Goal: Information Seeking & Learning: Learn about a topic

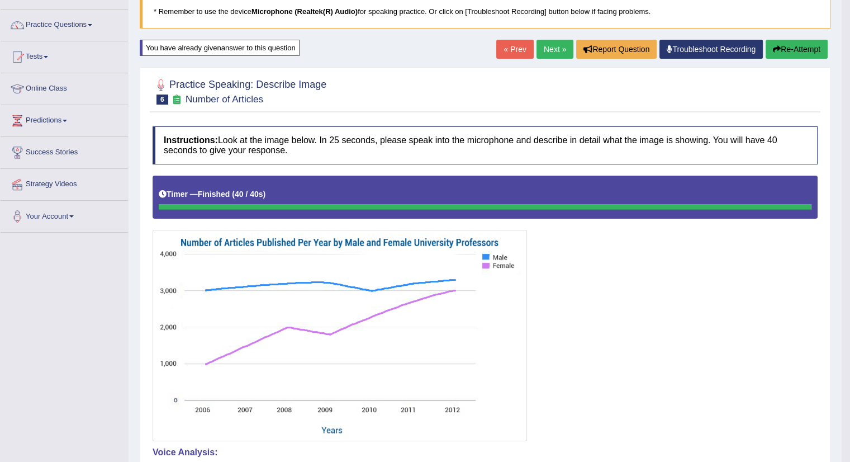
scroll to position [75, 0]
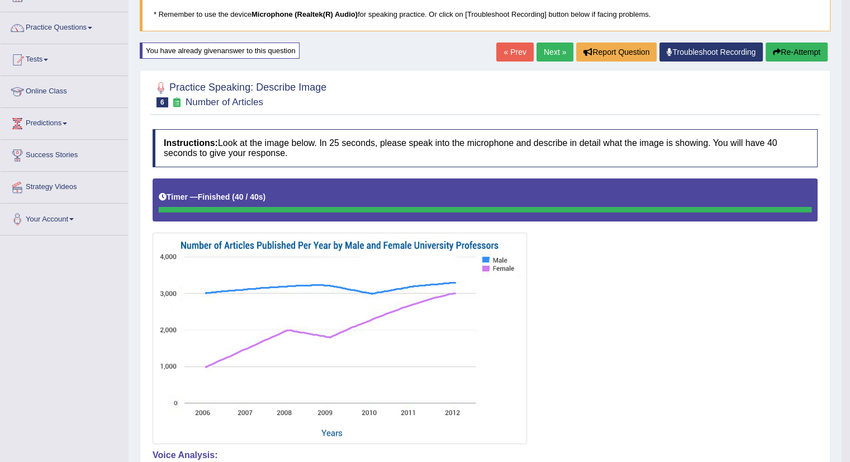
click at [800, 53] on button "Re-Attempt" at bounding box center [797, 51] width 62 height 19
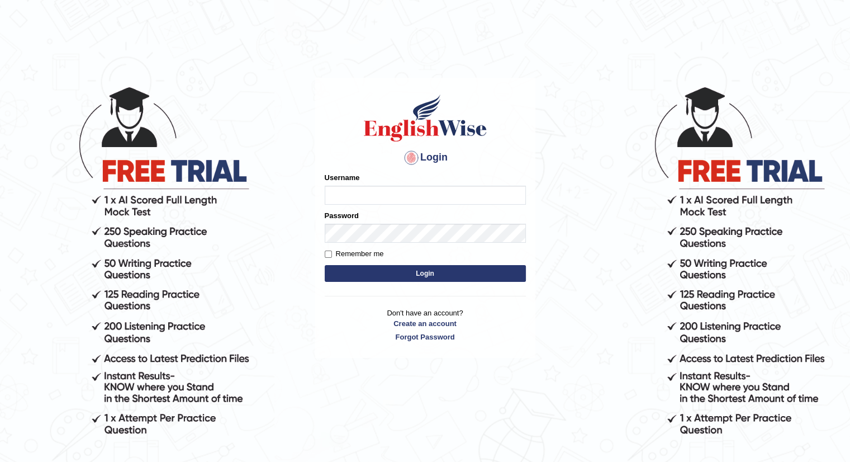
type input "santoshdarvandar"
click at [415, 278] on button "Login" at bounding box center [425, 273] width 201 height 17
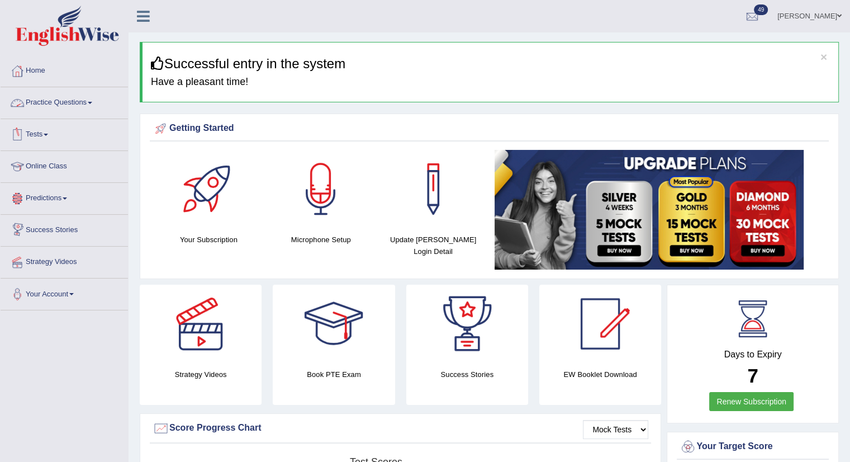
click at [58, 107] on link "Practice Questions" at bounding box center [64, 101] width 127 height 28
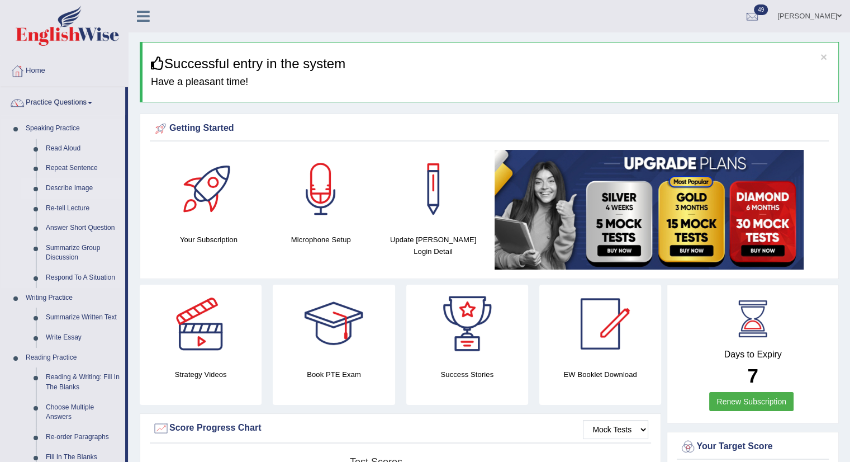
click at [60, 188] on link "Describe Image" at bounding box center [83, 188] width 84 height 20
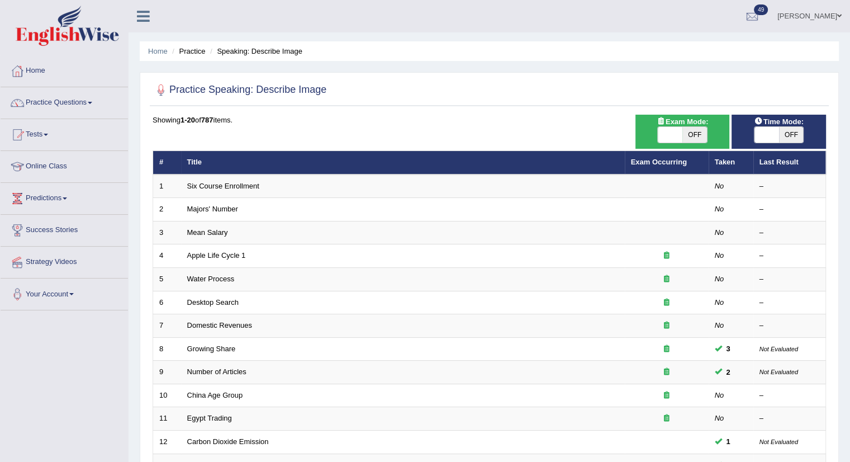
click at [680, 140] on span at bounding box center [670, 135] width 25 height 16
checkbox input "true"
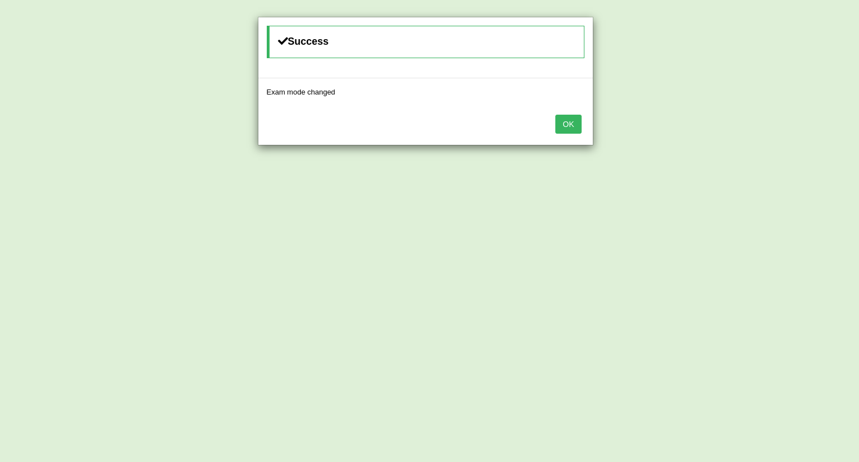
click at [559, 125] on button "OK" at bounding box center [568, 124] width 26 height 19
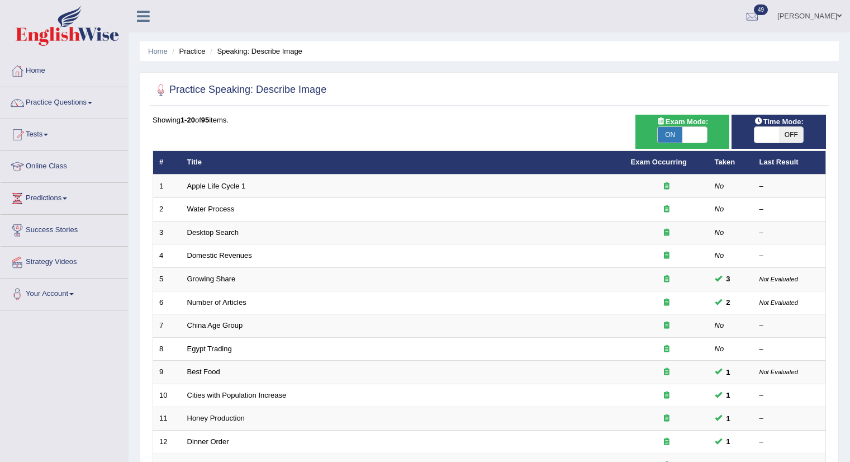
click at [765, 135] on div "Time Mode: ON OFF" at bounding box center [779, 132] width 94 height 34
click at [765, 135] on span at bounding box center [767, 135] width 25 height 16
checkbox input "true"
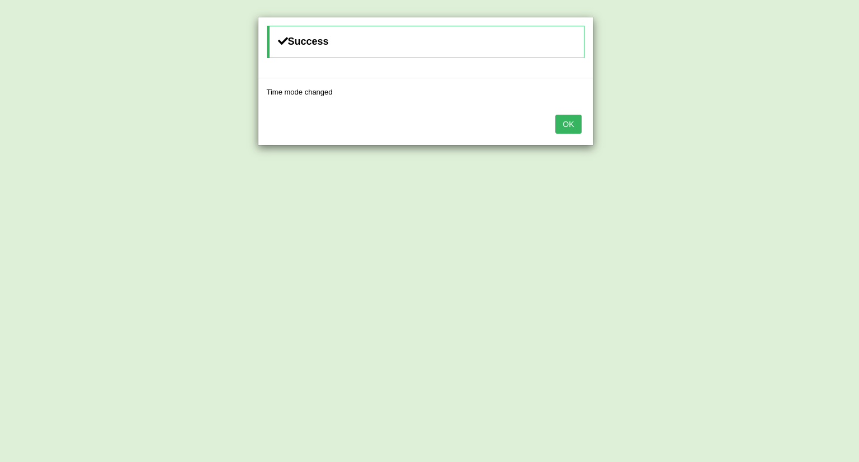
click at [569, 130] on button "OK" at bounding box center [568, 124] width 26 height 19
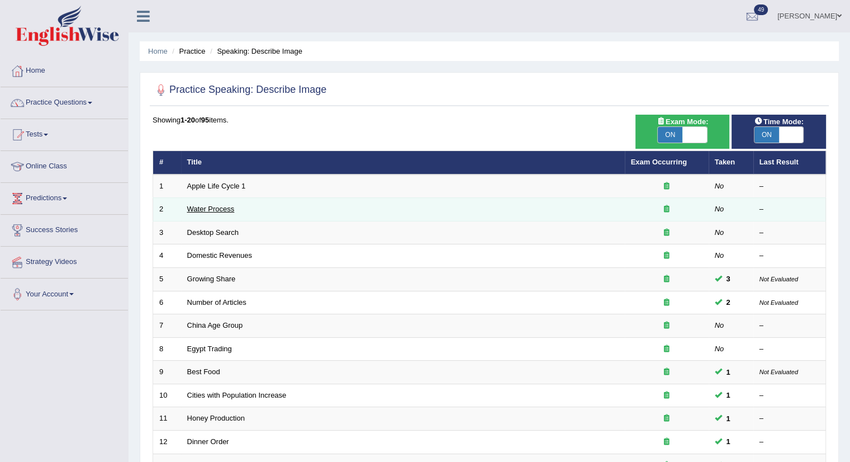
click at [219, 206] on link "Water Process" at bounding box center [211, 209] width 48 height 8
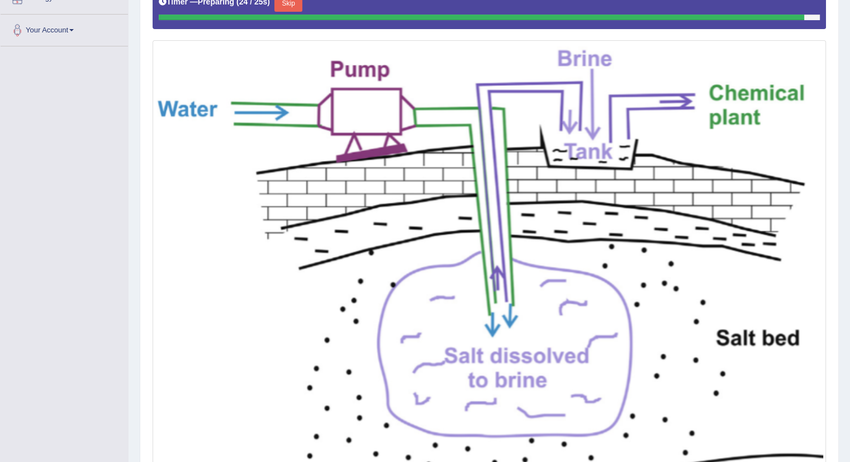
scroll to position [262, 0]
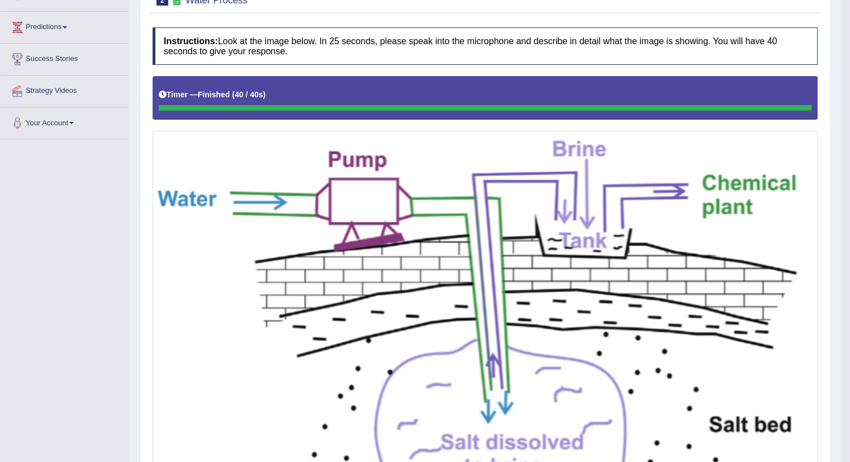
scroll to position [94, 0]
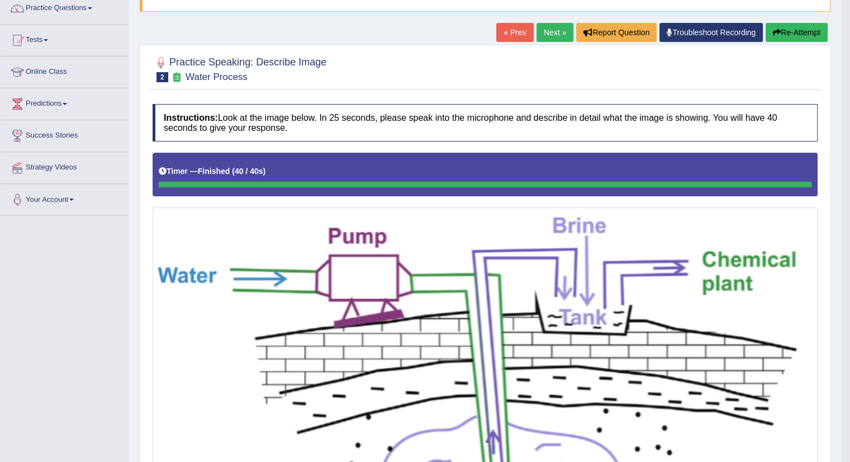
click at [548, 36] on link "Next »" at bounding box center [555, 32] width 37 height 19
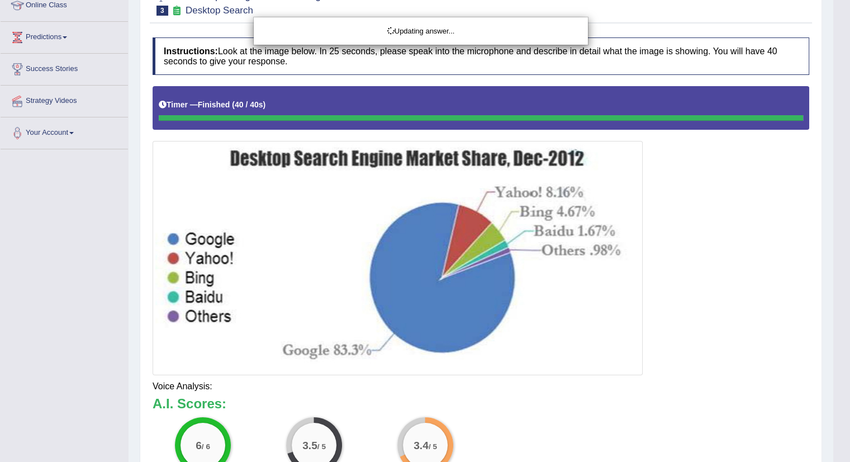
scroll to position [170, 0]
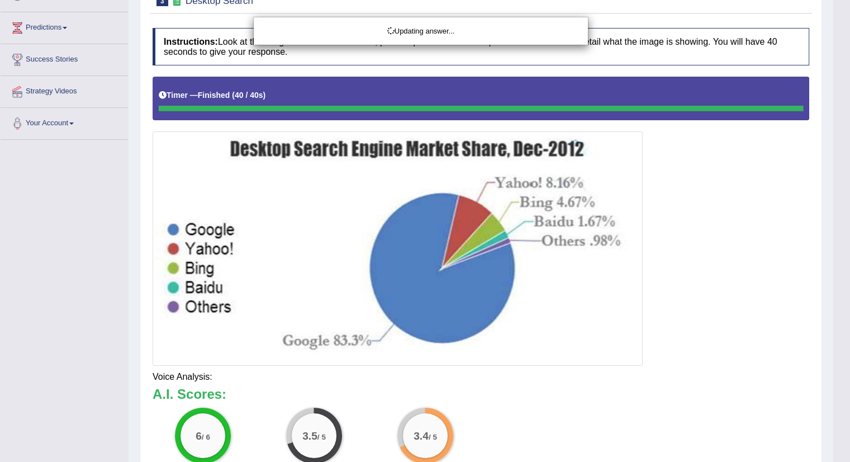
drag, startPoint x: 858, startPoint y: 148, endPoint x: 858, endPoint y: 320, distance: 172.7
click at [850, 291] on html "Toggle navigation Home Practice Questions Speaking Practice Read Aloud Repeat S…" at bounding box center [425, 61] width 850 height 462
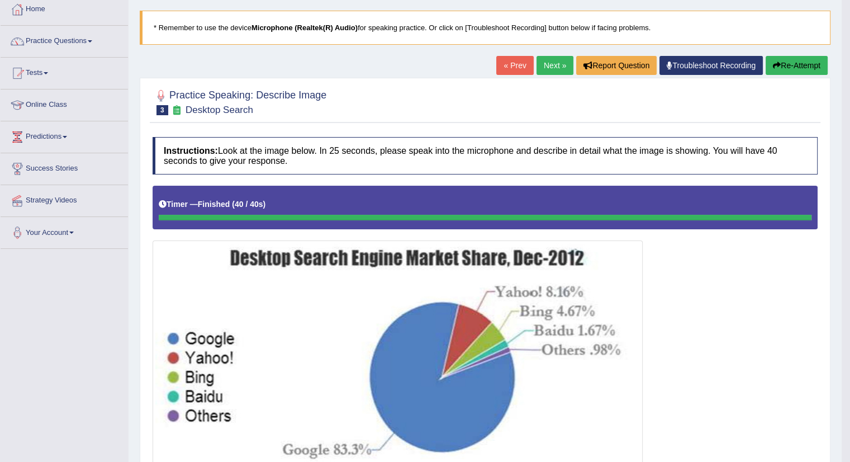
scroll to position [60, 0]
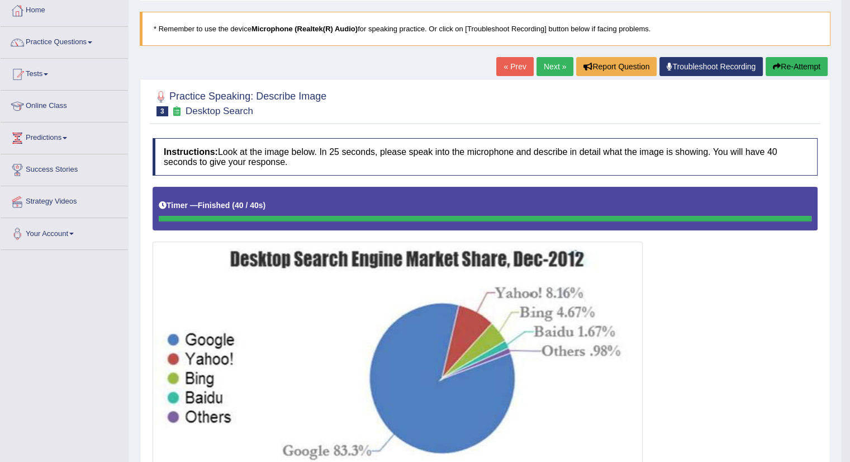
click at [805, 65] on button "Re-Attempt" at bounding box center [797, 66] width 62 height 19
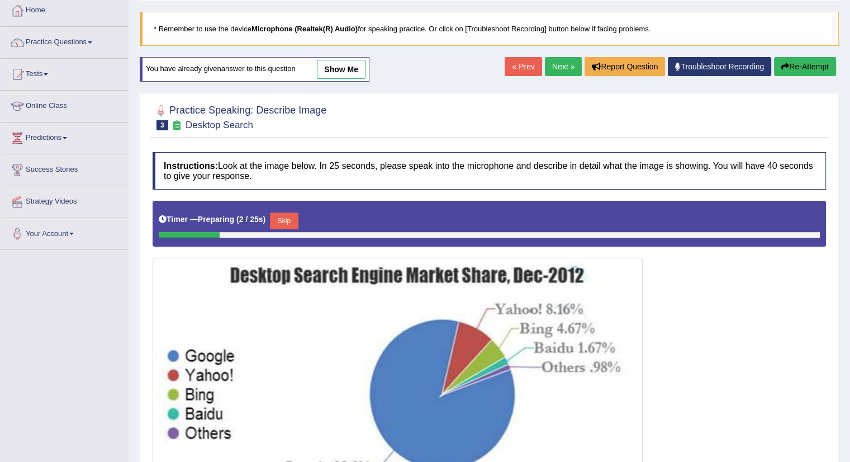
scroll to position [175, 0]
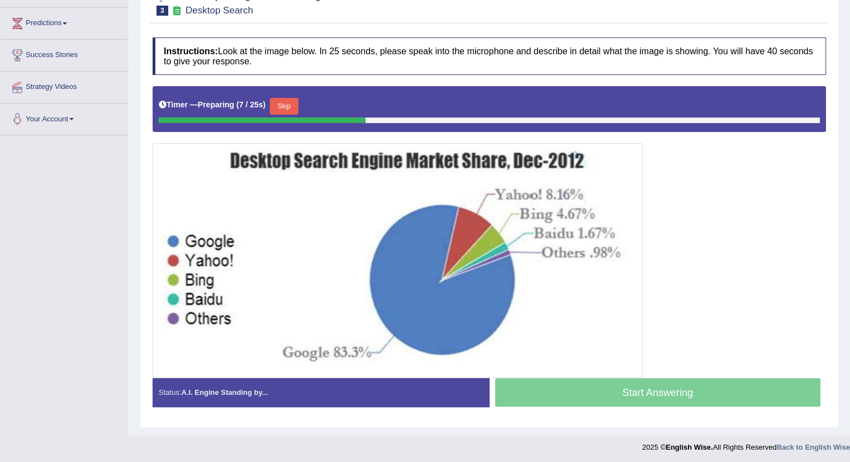
click at [287, 104] on button "Skip" at bounding box center [284, 106] width 28 height 17
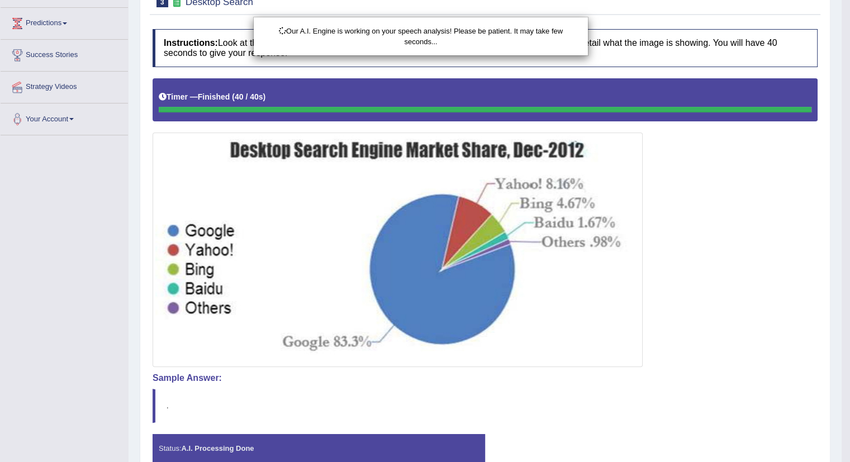
scroll to position [230, 0]
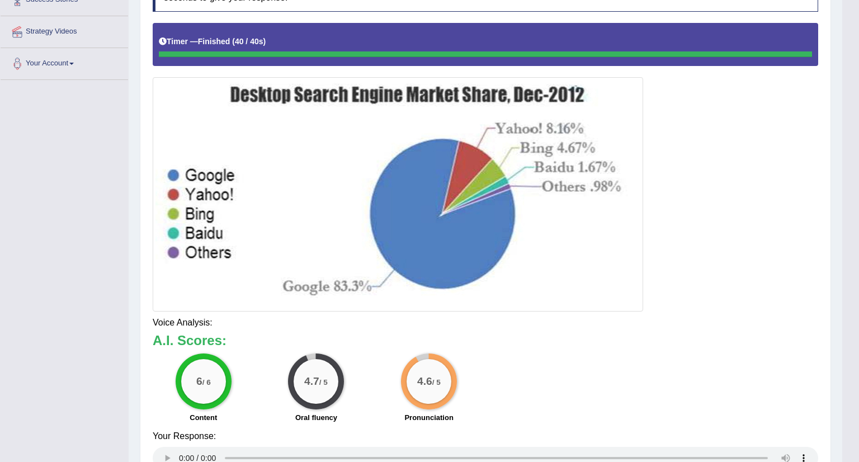
drag, startPoint x: 857, startPoint y: 190, endPoint x: 858, endPoint y: 354, distance: 163.8
click at [858, 231] on html "Toggle navigation Home Practice Questions Speaking Practice Read Aloud Repeat S…" at bounding box center [429, 1] width 859 height 462
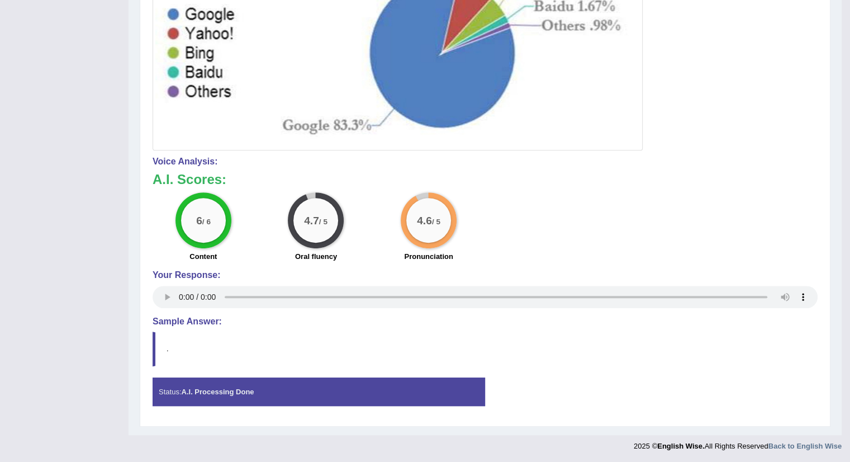
scroll to position [0, 0]
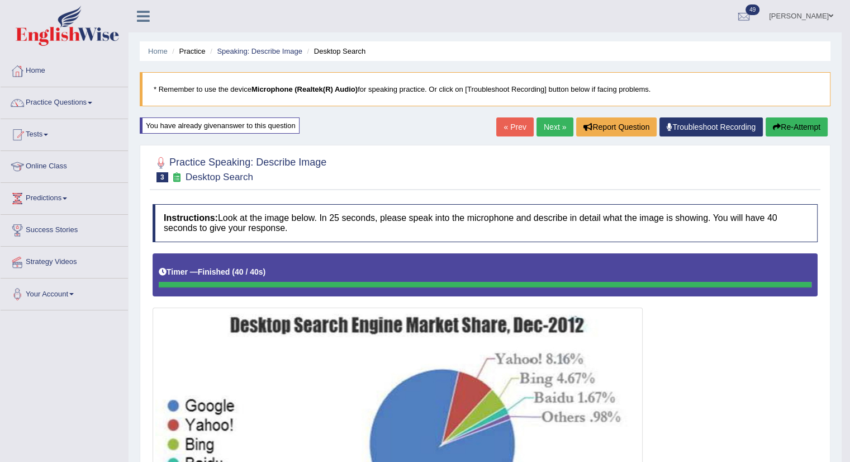
click at [537, 131] on link "Next »" at bounding box center [555, 126] width 37 height 19
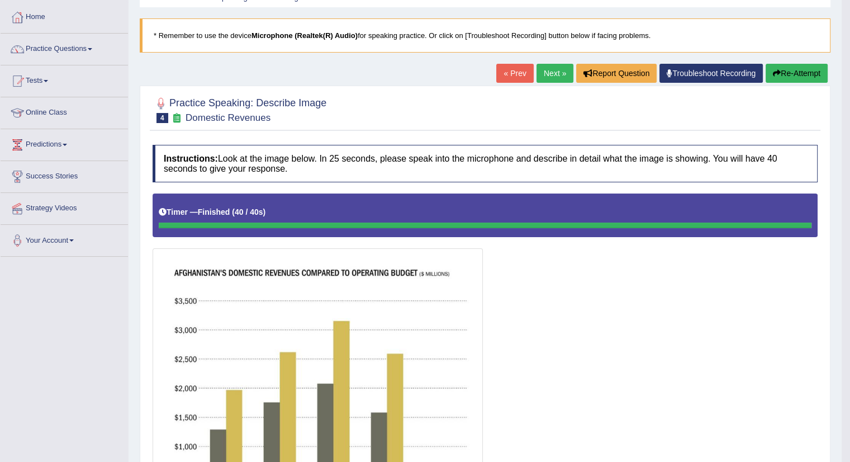
scroll to position [38, 0]
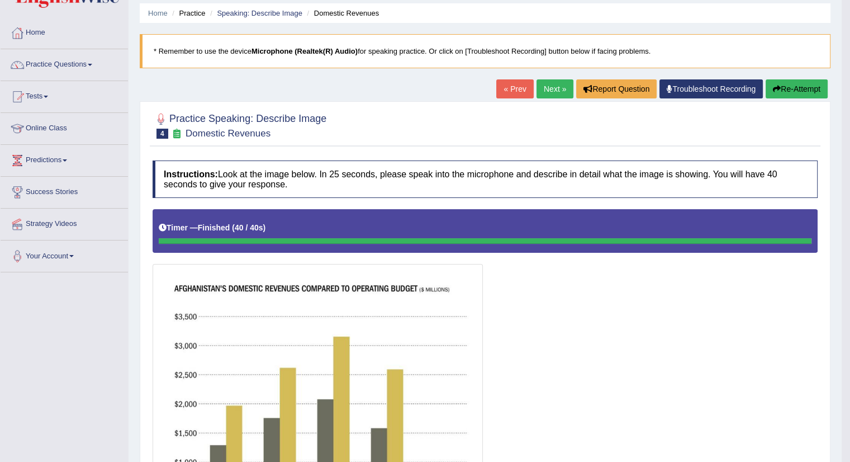
click at [804, 84] on button "Re-Attempt" at bounding box center [797, 88] width 62 height 19
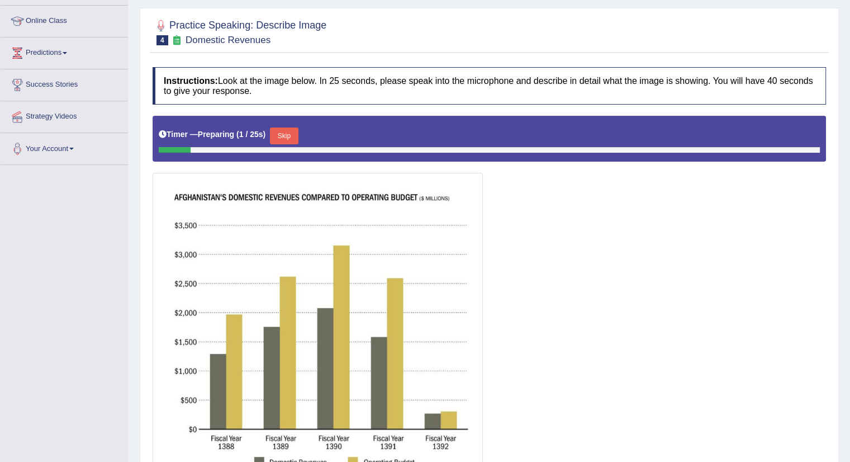
scroll to position [146, 0]
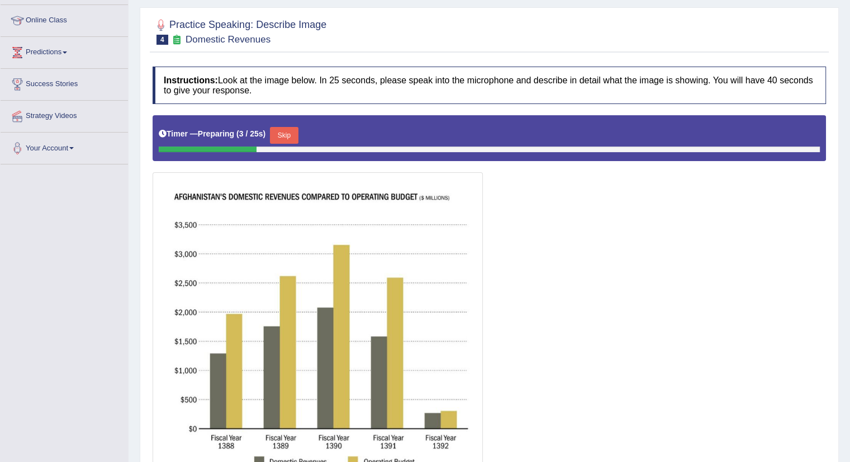
click at [288, 136] on button "Skip" at bounding box center [284, 135] width 28 height 17
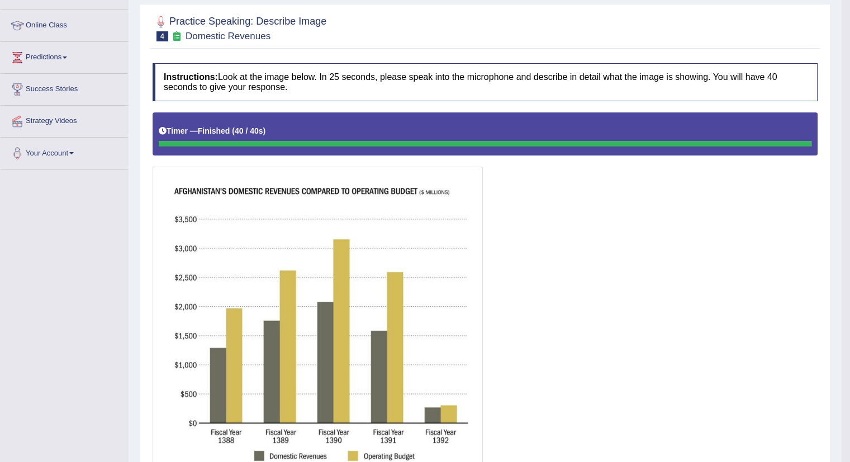
scroll to position [0, 0]
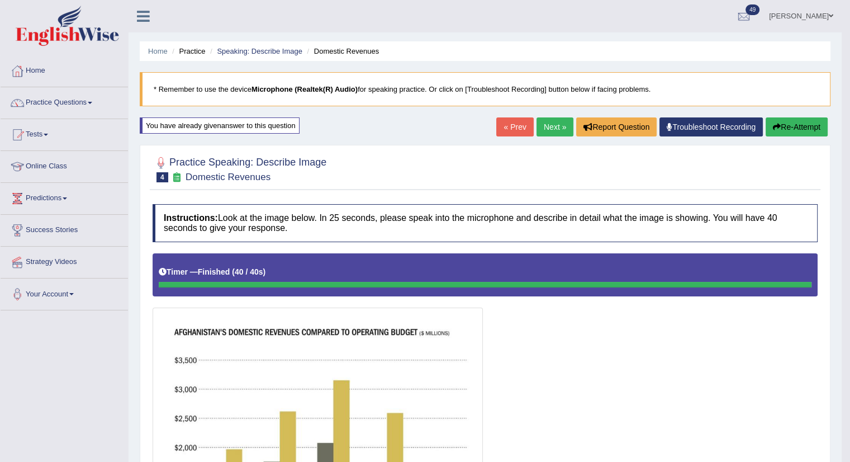
click at [783, 122] on button "Re-Attempt" at bounding box center [797, 126] width 62 height 19
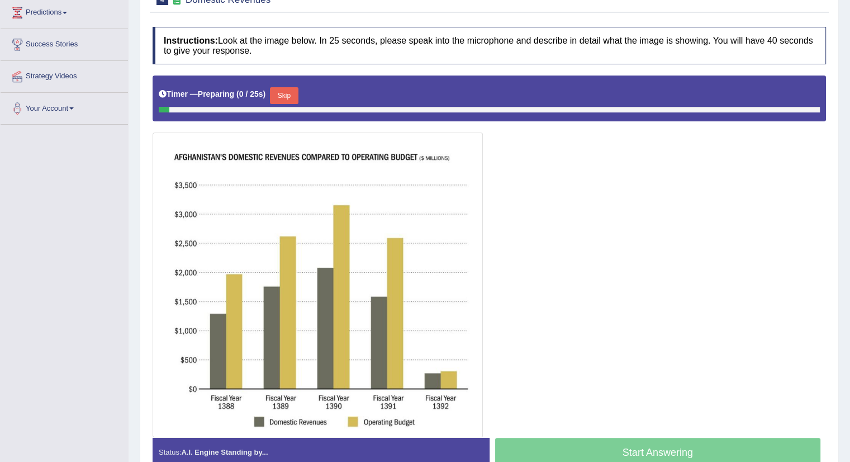
scroll to position [198, 0]
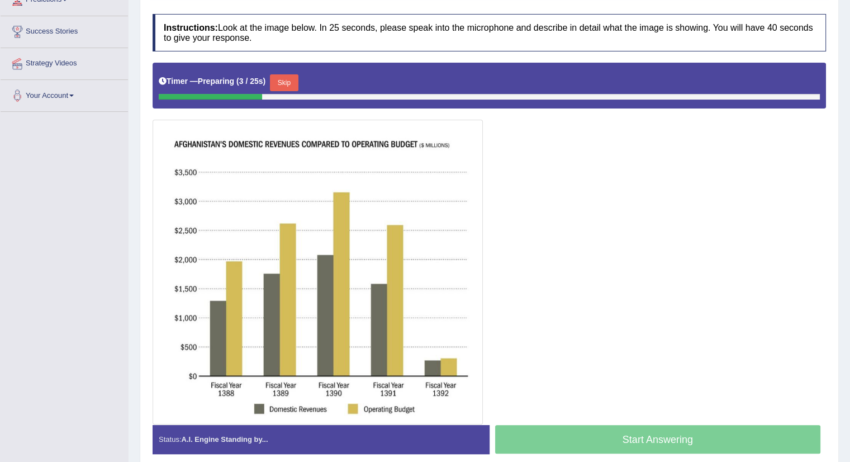
click at [279, 79] on button "Skip" at bounding box center [284, 82] width 28 height 17
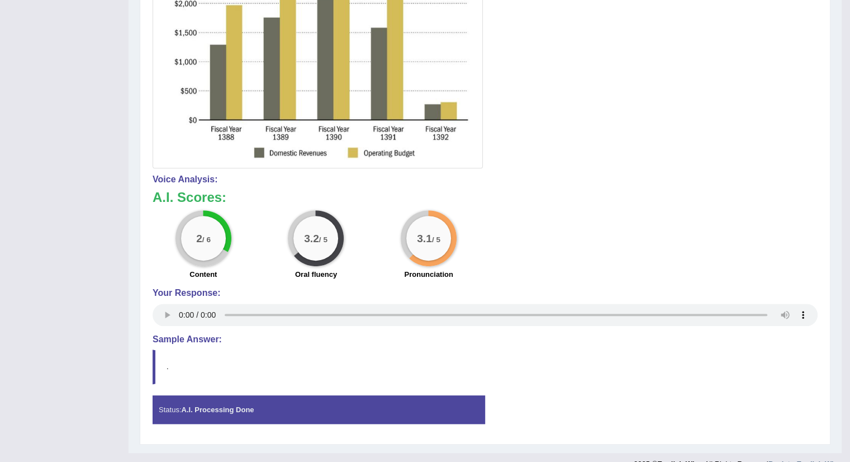
scroll to position [0, 0]
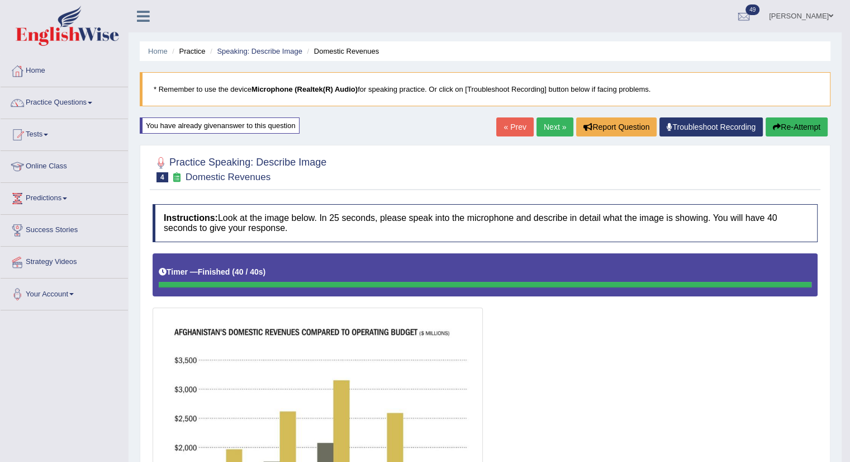
click at [553, 130] on link "Next »" at bounding box center [555, 126] width 37 height 19
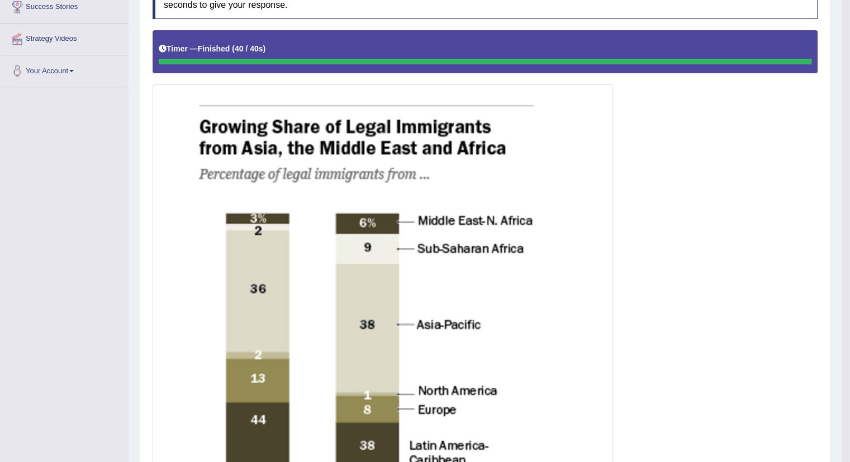
scroll to position [211, 0]
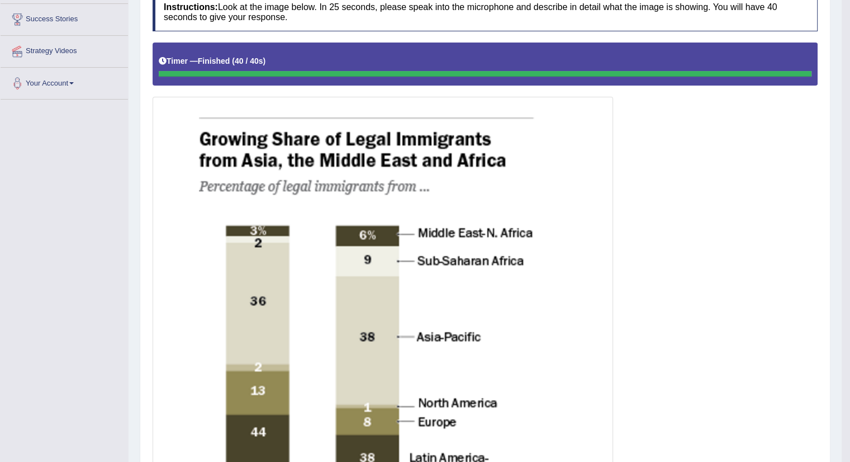
drag, startPoint x: 846, startPoint y: 112, endPoint x: 858, endPoint y: 10, distance: 103.5
click at [850, 10] on html "Toggle navigation Home Practice Questions Speaking Practice Read Aloud Repeat S…" at bounding box center [425, 20] width 850 height 462
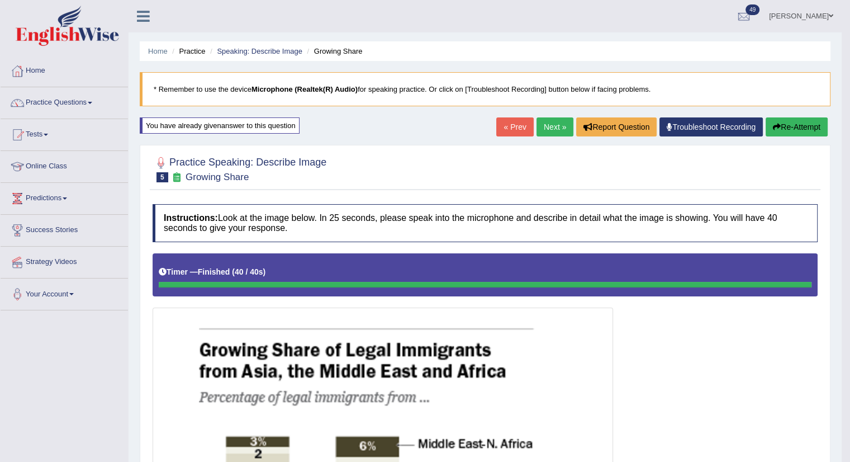
click at [550, 130] on link "Next »" at bounding box center [555, 126] width 37 height 19
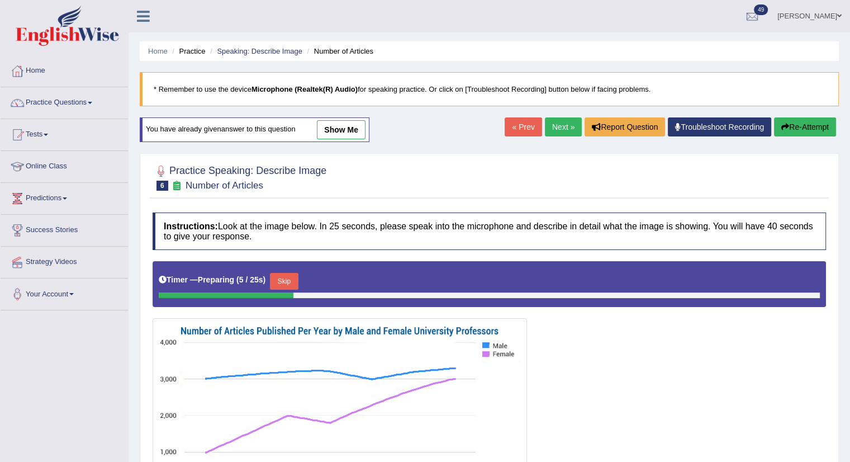
click at [562, 130] on link "Next »" at bounding box center [563, 126] width 37 height 19
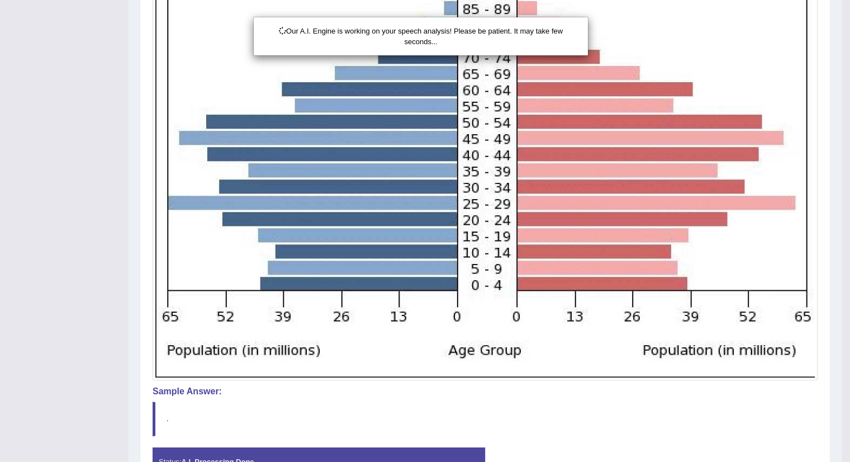
scroll to position [458, 0]
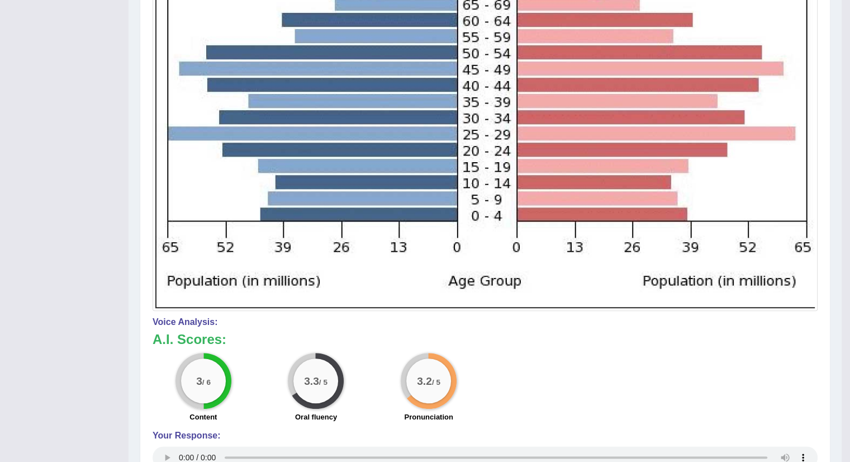
drag, startPoint x: 854, startPoint y: 112, endPoint x: 858, endPoint y: 342, distance: 229.2
